Goal: Check status

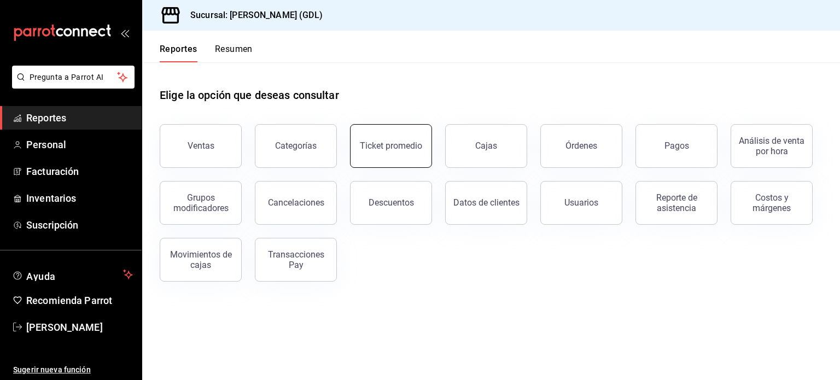
click at [398, 144] on div "Ticket promedio" at bounding box center [391, 145] width 62 height 10
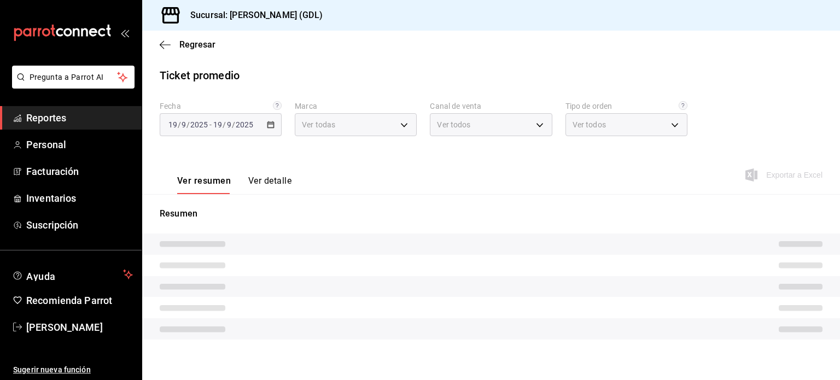
type input "c98b01ad-3431-465a-b391-fd370b6183a3"
type input "PARROT,UBER_EATS,RAPPI,DIDI_FOOD,ONLINE"
type input "5ecffce5-4264-4a64-9be0-877fe03393fb,864f8ddf-f8b3-4635-a869-96c2fe4116ec,b5d94…"
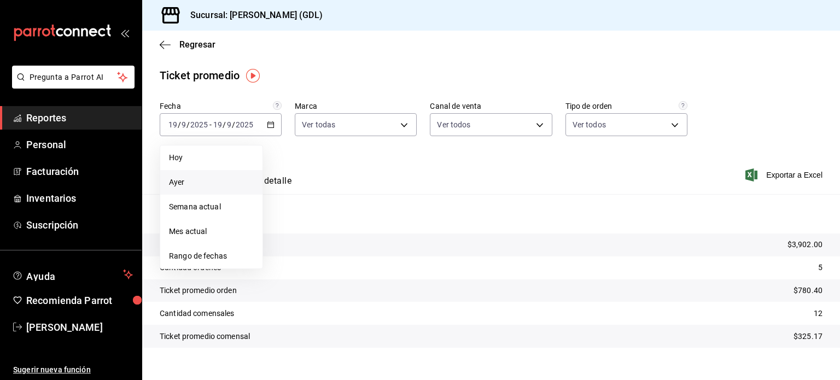
click at [235, 185] on span "Ayer" at bounding box center [211, 182] width 85 height 11
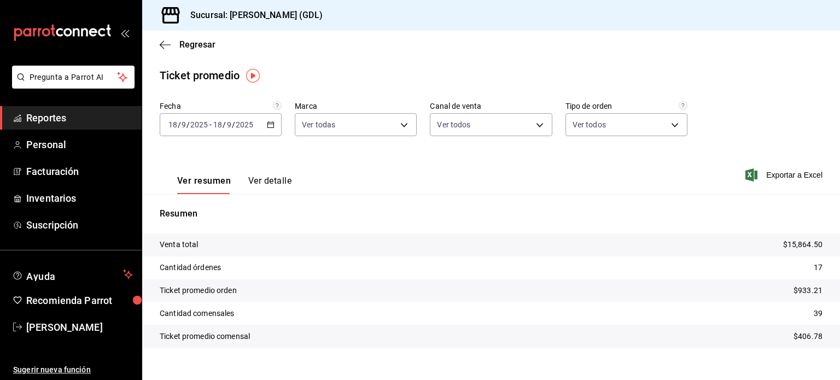
click at [818, 62] on main "Regresar Ticket promedio Fecha [DATE] [DATE] - [DATE] [DATE] Marca Ver todas c9…" at bounding box center [490, 213] width 697 height 365
click at [213, 128] on input "18" at bounding box center [218, 124] width 10 height 9
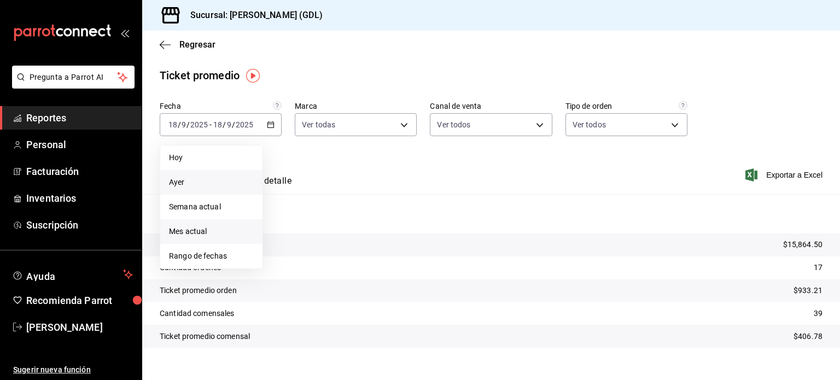
click at [202, 226] on span "Mes actual" at bounding box center [211, 231] width 85 height 11
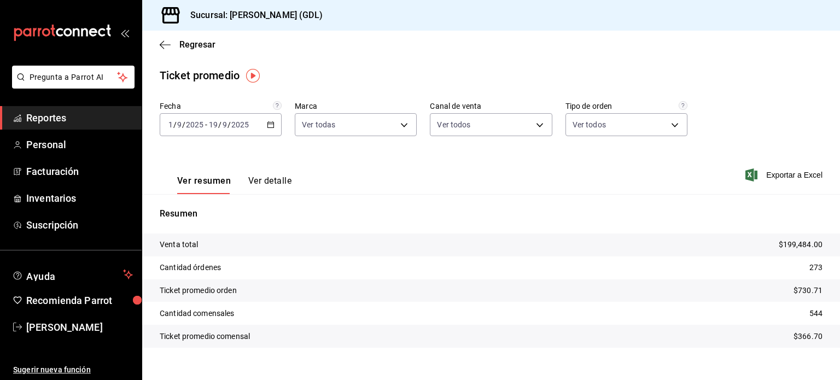
click at [523, 15] on div "Sucursal: [PERSON_NAME] (GDL)" at bounding box center [490, 15] width 697 height 31
